Goal: Task Accomplishment & Management: Complete application form

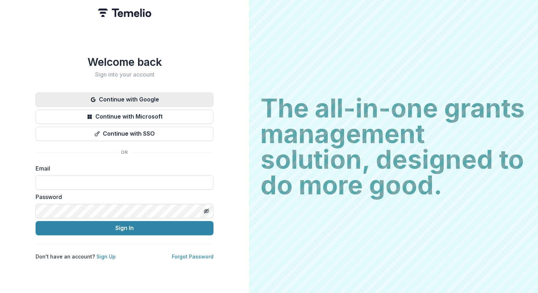
click at [155, 94] on button "Continue with Google" at bounding box center [125, 100] width 178 height 14
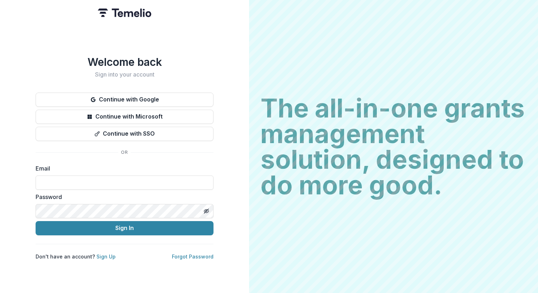
click at [167, 105] on div "Continue with Google Continue with Microsoft Continue with SSO" at bounding box center [125, 117] width 178 height 48
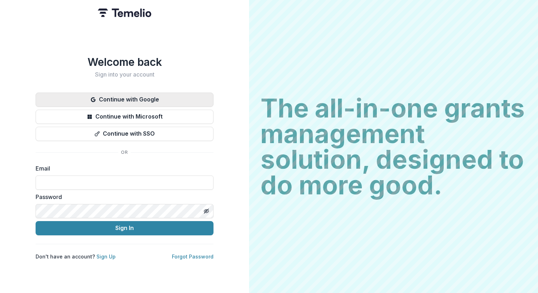
click at [176, 97] on button "Continue with Google" at bounding box center [125, 100] width 178 height 14
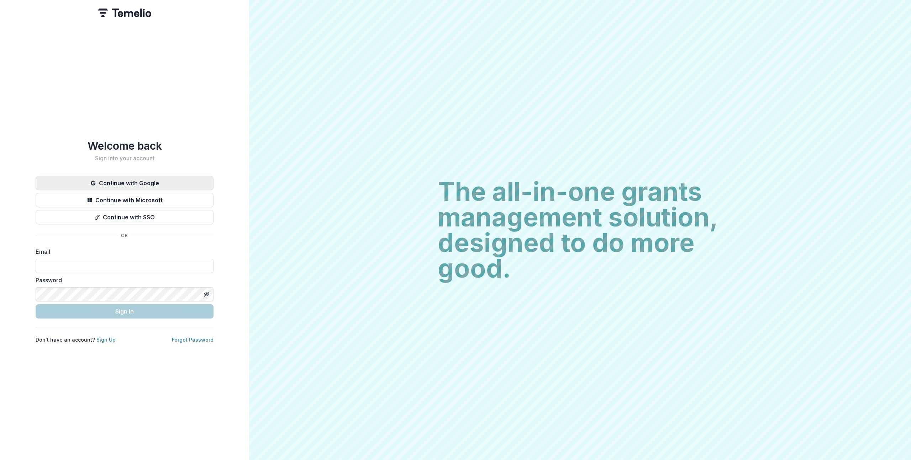
click at [155, 176] on button "Continue with Google" at bounding box center [125, 183] width 178 height 14
click at [171, 176] on button "Continue with Google" at bounding box center [125, 183] width 178 height 14
click at [168, 179] on button "Continue with Google" at bounding box center [125, 183] width 178 height 14
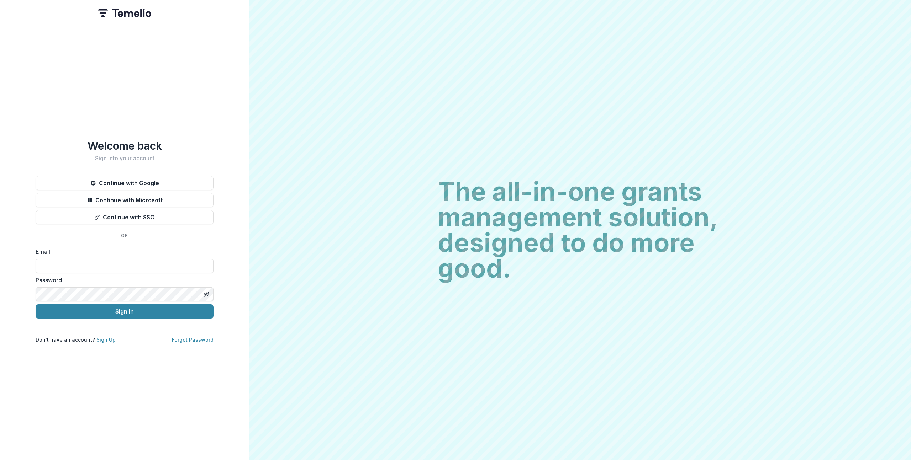
click at [379, 110] on div "The all-in-one grants management solution, designed to do more good. The all-in…" at bounding box center [580, 230] width 662 height 460
click at [170, 168] on div "Welcome back Sign into your account Continue with Google Continue with Microsof…" at bounding box center [125, 241] width 178 height 204
click at [166, 178] on button "Continue with Google" at bounding box center [125, 183] width 178 height 14
click at [105, 337] on link "Sign Up" at bounding box center [105, 340] width 19 height 6
click at [132, 170] on div "Welcome back Sign into your account Continue with Google Continue with Microsof…" at bounding box center [125, 241] width 178 height 204
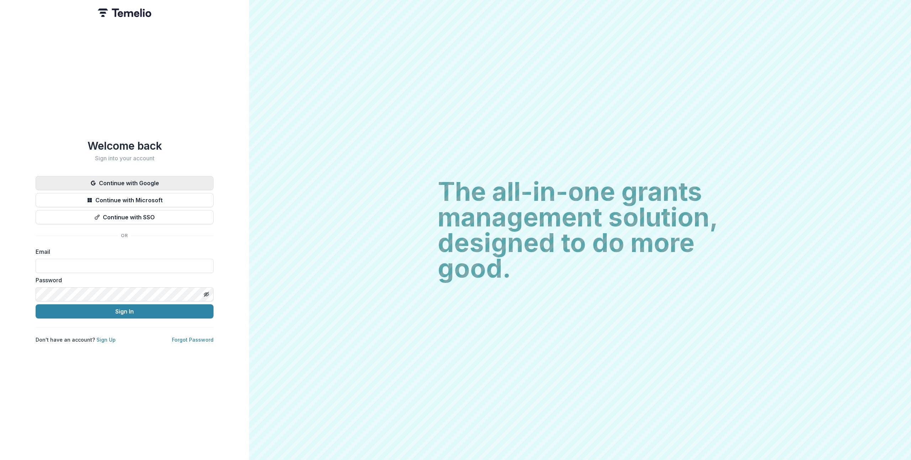
click at [130, 178] on button "Continue with Google" at bounding box center [125, 183] width 178 height 14
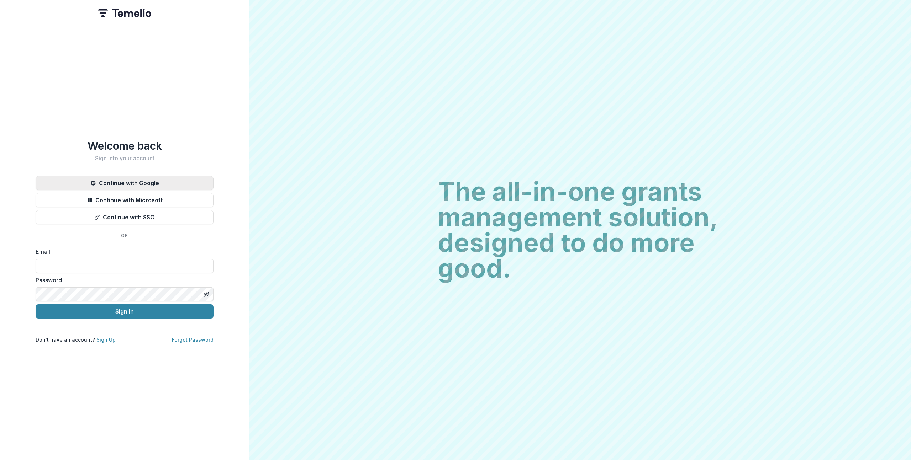
click at [169, 177] on button "Continue with Google" at bounding box center [125, 183] width 178 height 14
click at [139, 186] on button "Continue with Google" at bounding box center [125, 183] width 178 height 14
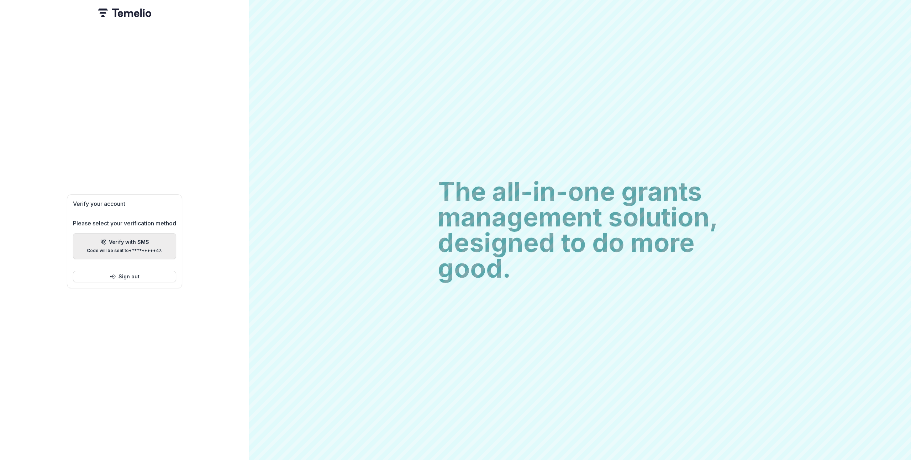
click at [122, 240] on p "Verify with SMS" at bounding box center [129, 242] width 40 height 6
paste input "******"
type input "******"
type input "*"
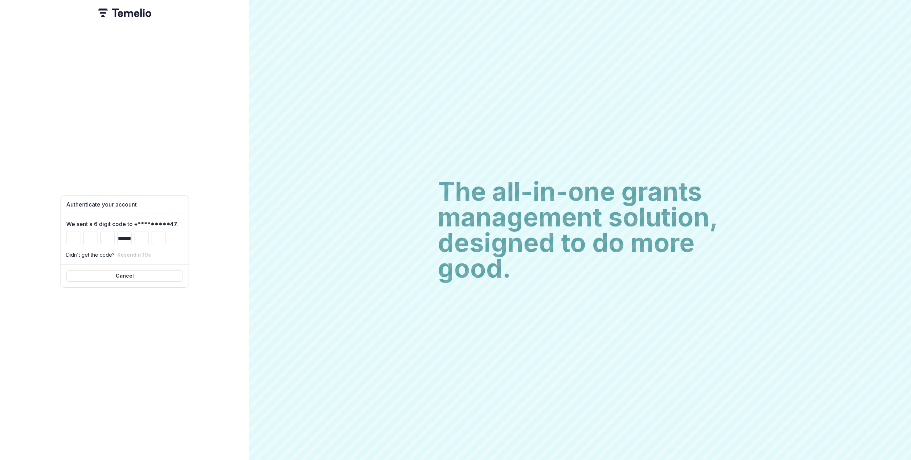
type input "*"
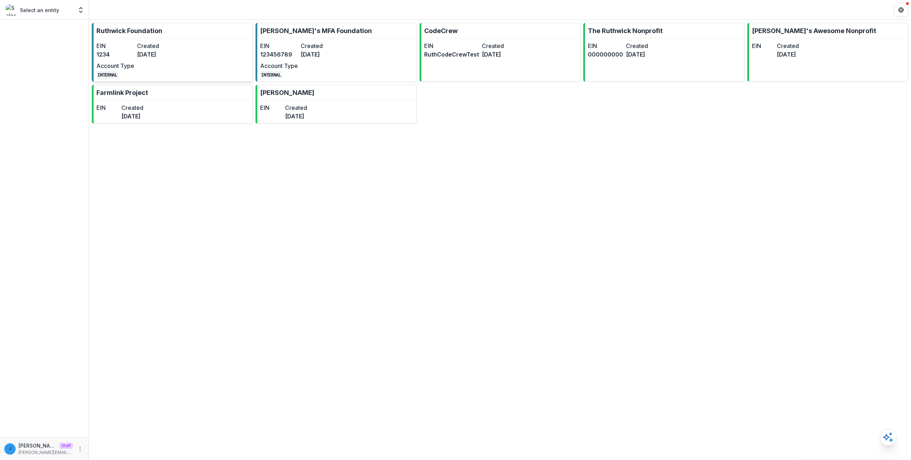
click at [121, 46] on dt "EIN" at bounding box center [115, 46] width 38 height 9
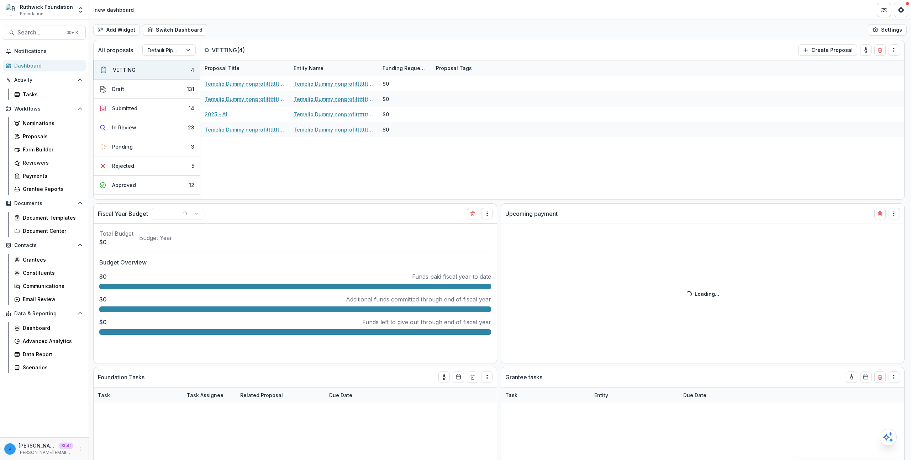
select select "******"
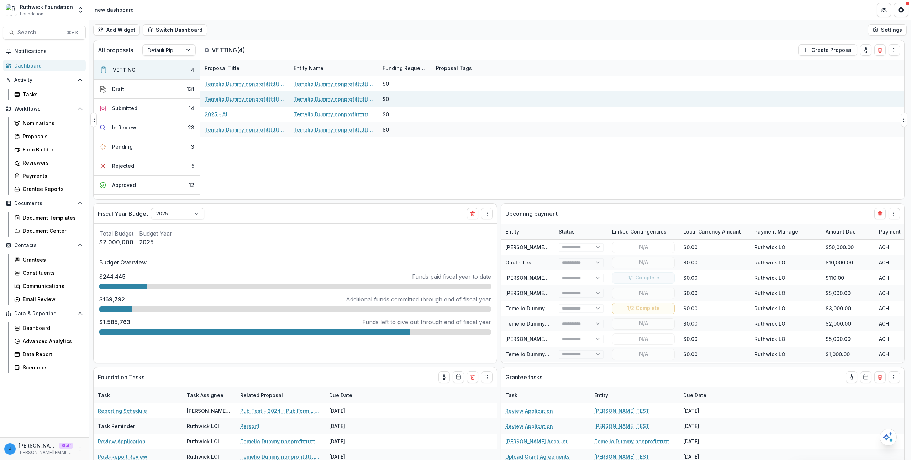
select select "******"
click at [253, 96] on link "Temelio Dummy nonprofittttttttt a4 sda16s5d - 2025 - A1" at bounding box center [245, 98] width 80 height 7
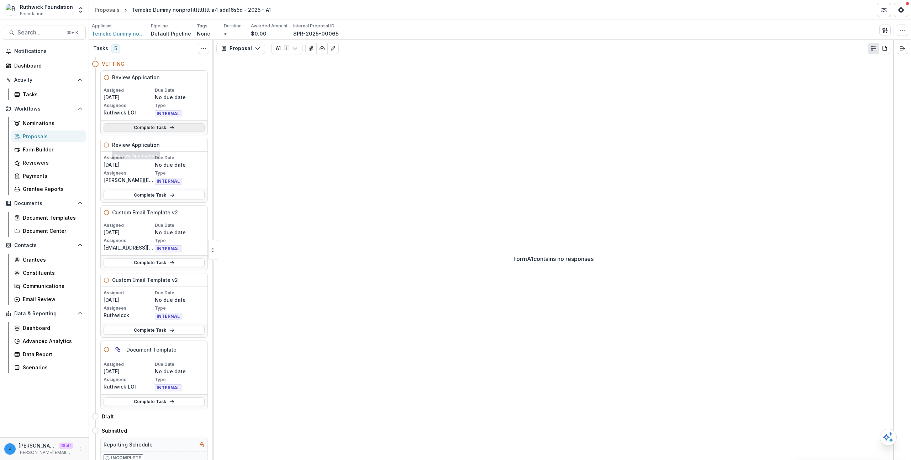
click at [153, 131] on link "Complete Task" at bounding box center [154, 127] width 101 height 9
click at [305, 299] on div "Form A1 contains no responses" at bounding box center [553, 258] width 680 height 403
click at [169, 127] on icon at bounding box center [172, 128] width 6 height 6
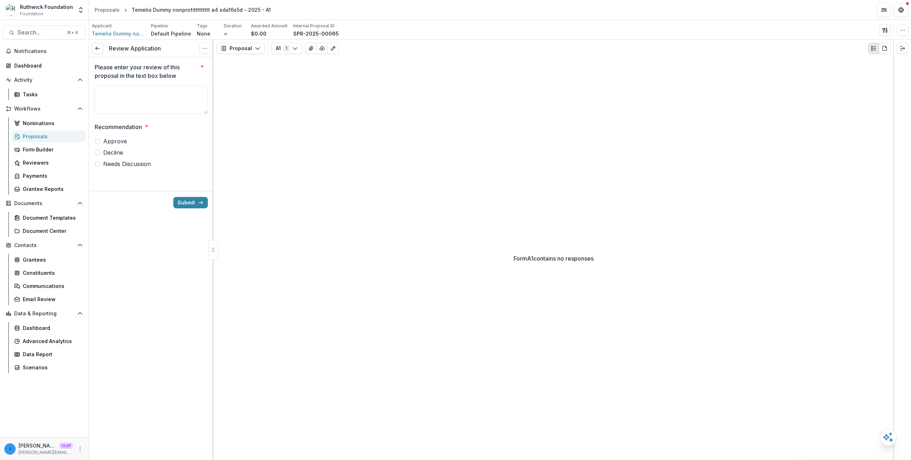
click at [45, 130] on div "Nominations Proposals Form Builder Reviewers Payments Grantee Reports" at bounding box center [49, 156] width 80 height 78
click at [40, 144] on link "Form Builder" at bounding box center [48, 150] width 74 height 12
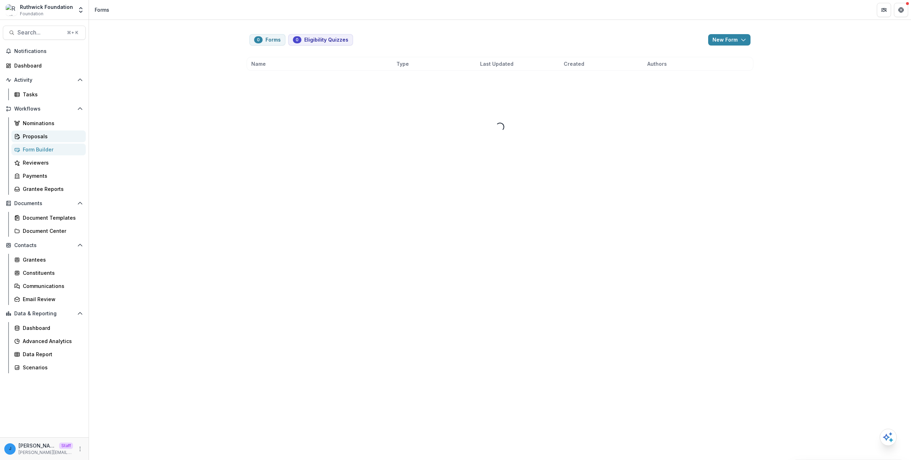
click at [41, 138] on div "Proposals" at bounding box center [51, 136] width 57 height 7
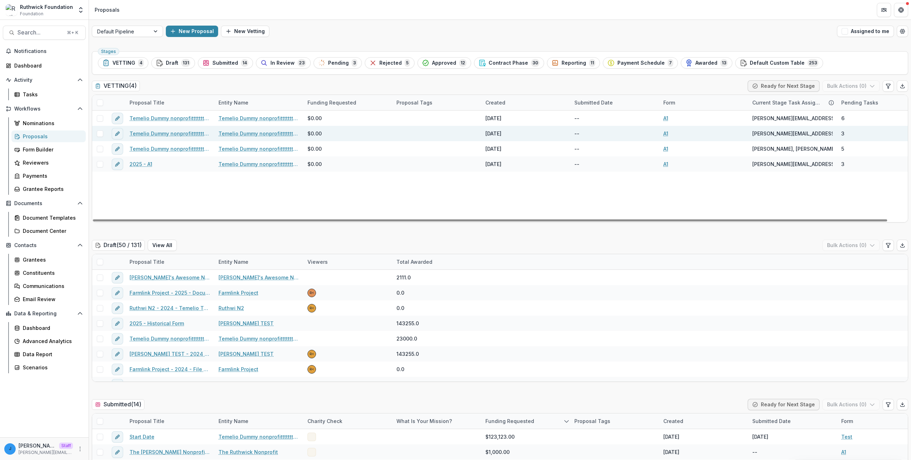
click at [176, 133] on link "Temelio Dummy nonprofittttttttt a4 sda16s5d - 2025 - A1" at bounding box center [170, 133] width 80 height 7
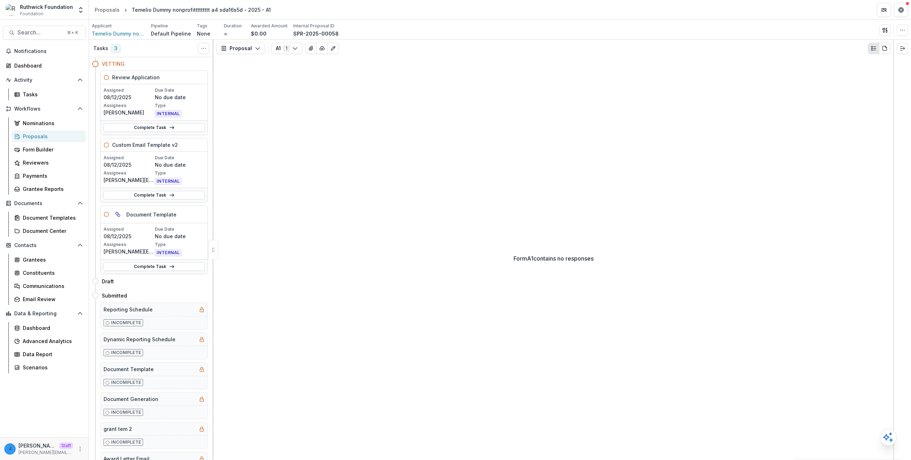
click at [400, 230] on div "Form A1 contains no responses" at bounding box center [553, 258] width 680 height 403
